Goal: Check status: Check status

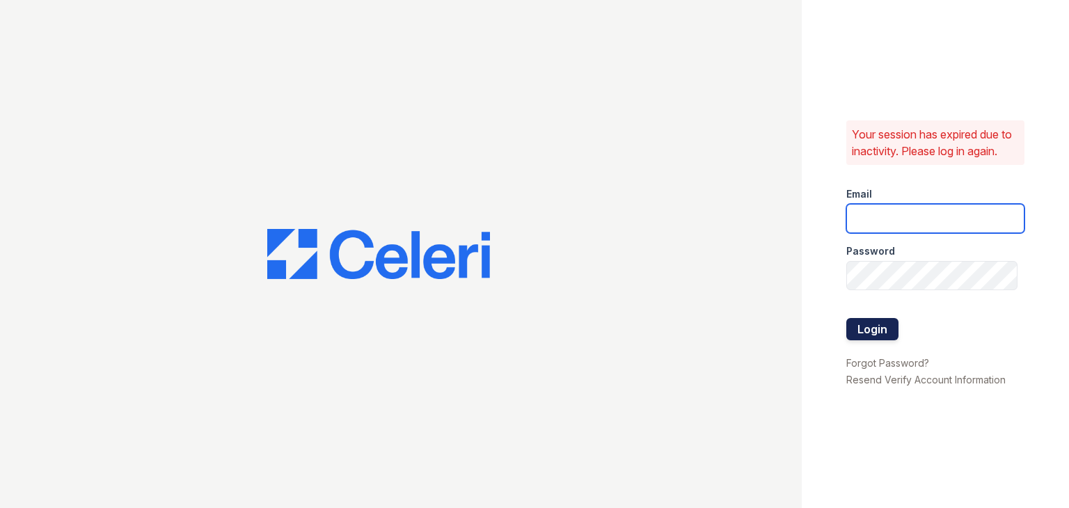
type input "derbypark.pm@cafmanagement.com"
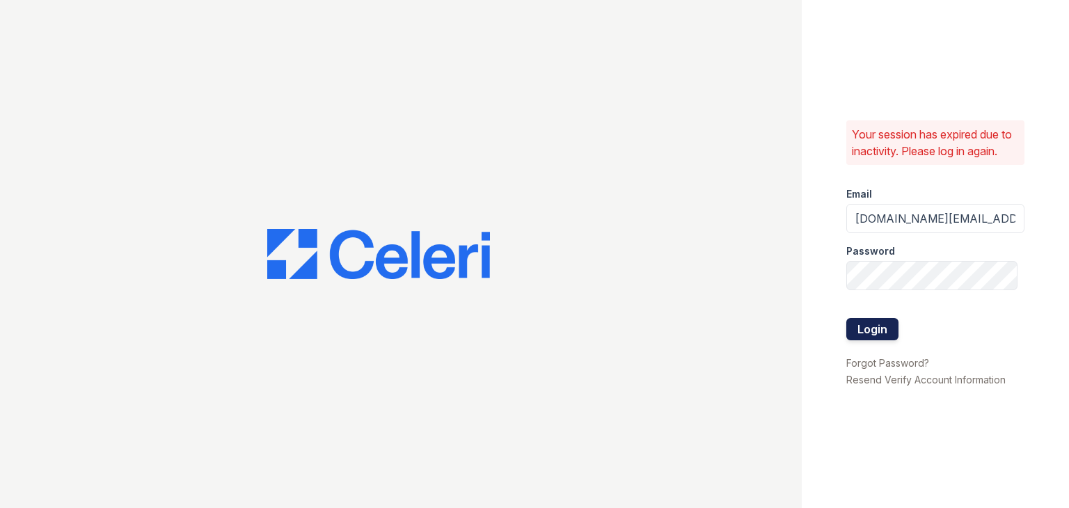
click at [868, 333] on button "Login" at bounding box center [872, 329] width 52 height 22
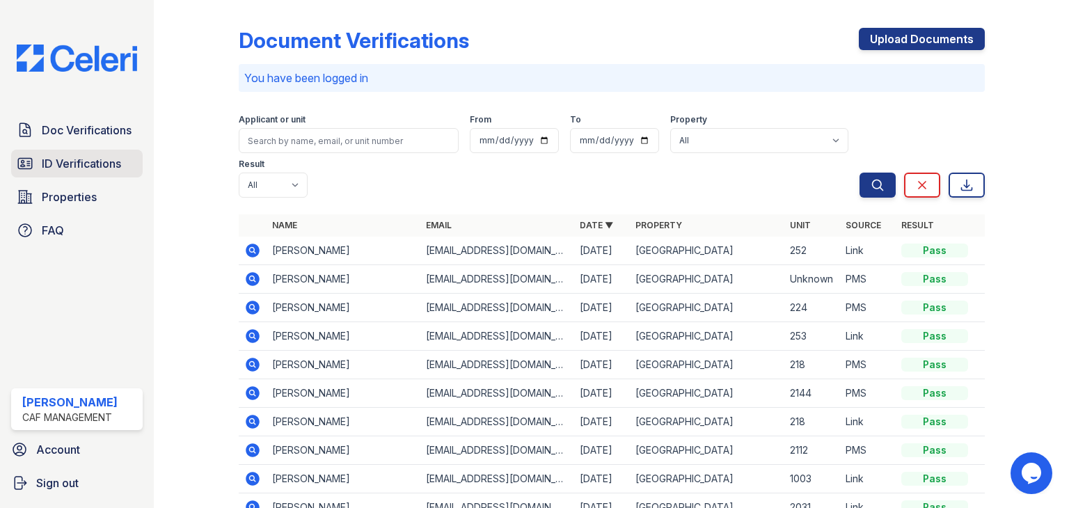
click at [109, 158] on span "ID Verifications" at bounding box center [81, 163] width 79 height 17
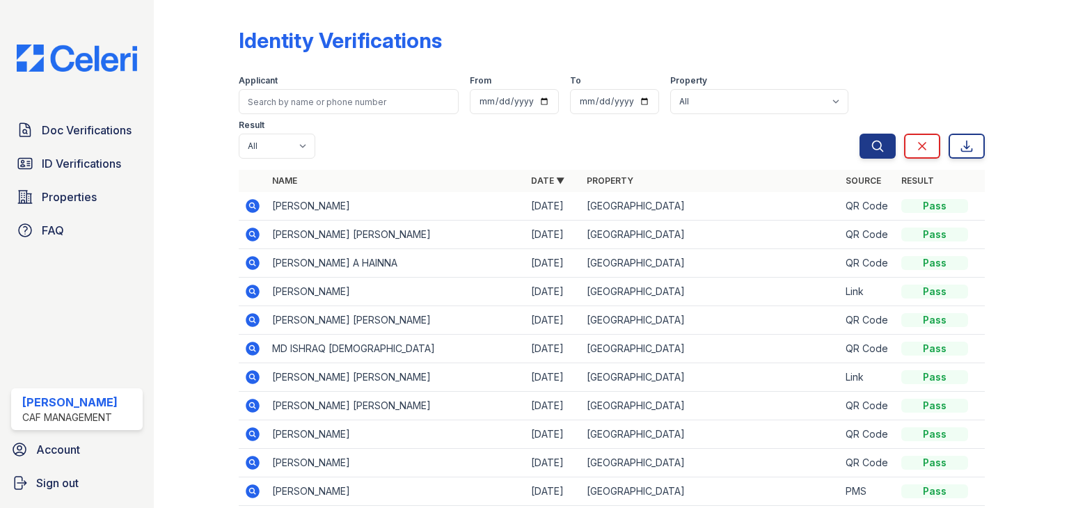
click at [252, 204] on icon at bounding box center [251, 204] width 3 height 3
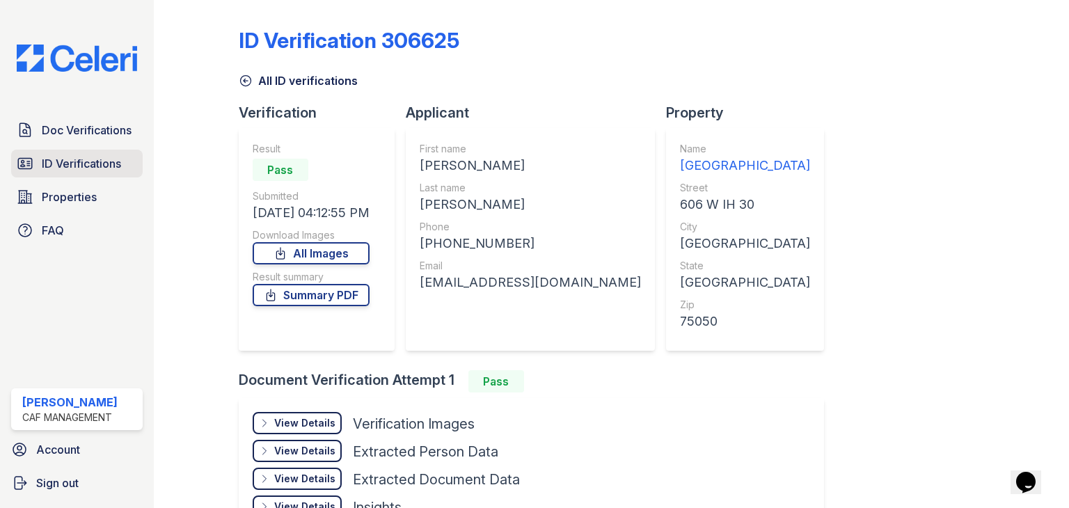
click at [102, 166] on span "ID Verifications" at bounding box center [81, 163] width 79 height 17
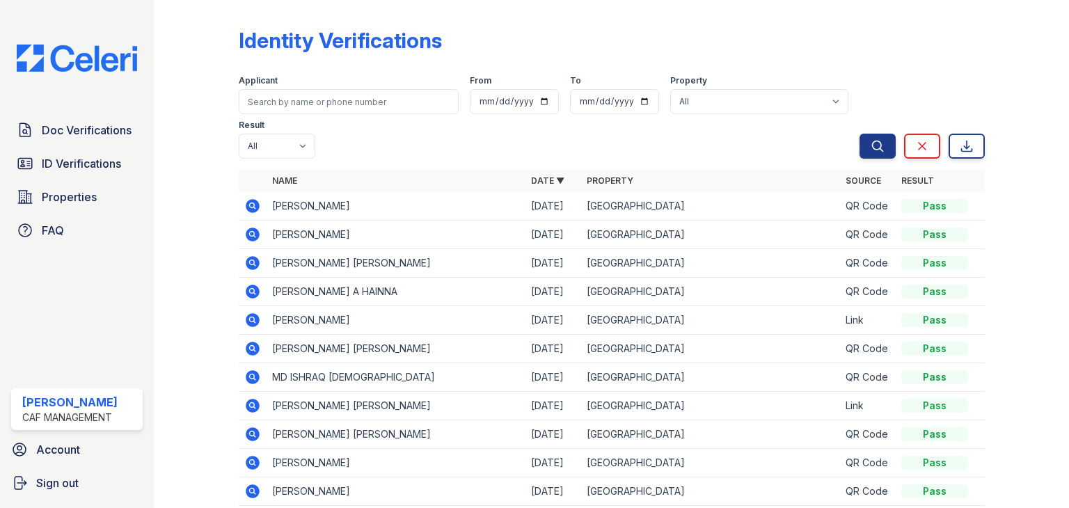
click at [368, 209] on td "REBEKAH LYNN BALDWIN" at bounding box center [395, 206] width 259 height 29
click at [256, 207] on icon at bounding box center [253, 206] width 14 height 14
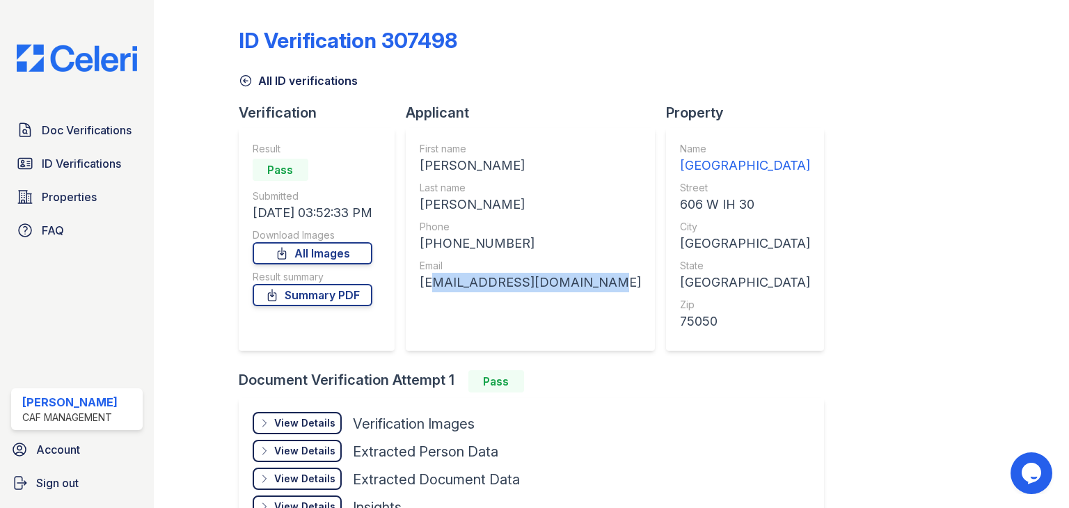
drag, startPoint x: 593, startPoint y: 283, endPoint x: 426, endPoint y: 285, distance: 167.0
click at [426, 285] on div "[EMAIL_ADDRESS][DOMAIN_NAME]" at bounding box center [529, 282] width 221 height 19
click at [436, 304] on div "First name [PERSON_NAME] Last name [PERSON_NAME] Phone [PHONE_NUMBER] Email [EM…" at bounding box center [529, 239] width 221 height 195
drag, startPoint x: 422, startPoint y: 282, endPoint x: 594, endPoint y: 282, distance: 171.8
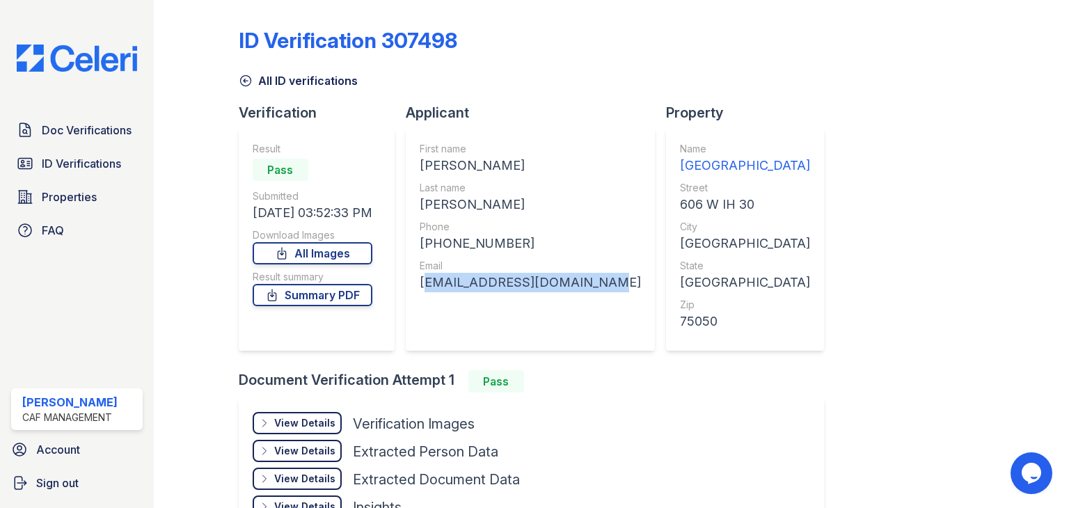
click at [594, 282] on div "First name [PERSON_NAME] Last name [PERSON_NAME] Phone [PHONE_NUMBER] Email [EM…" at bounding box center [530, 239] width 249 height 223
copy div "[EMAIL_ADDRESS][DOMAIN_NAME]"
